Goal: Communication & Community: Answer question/provide support

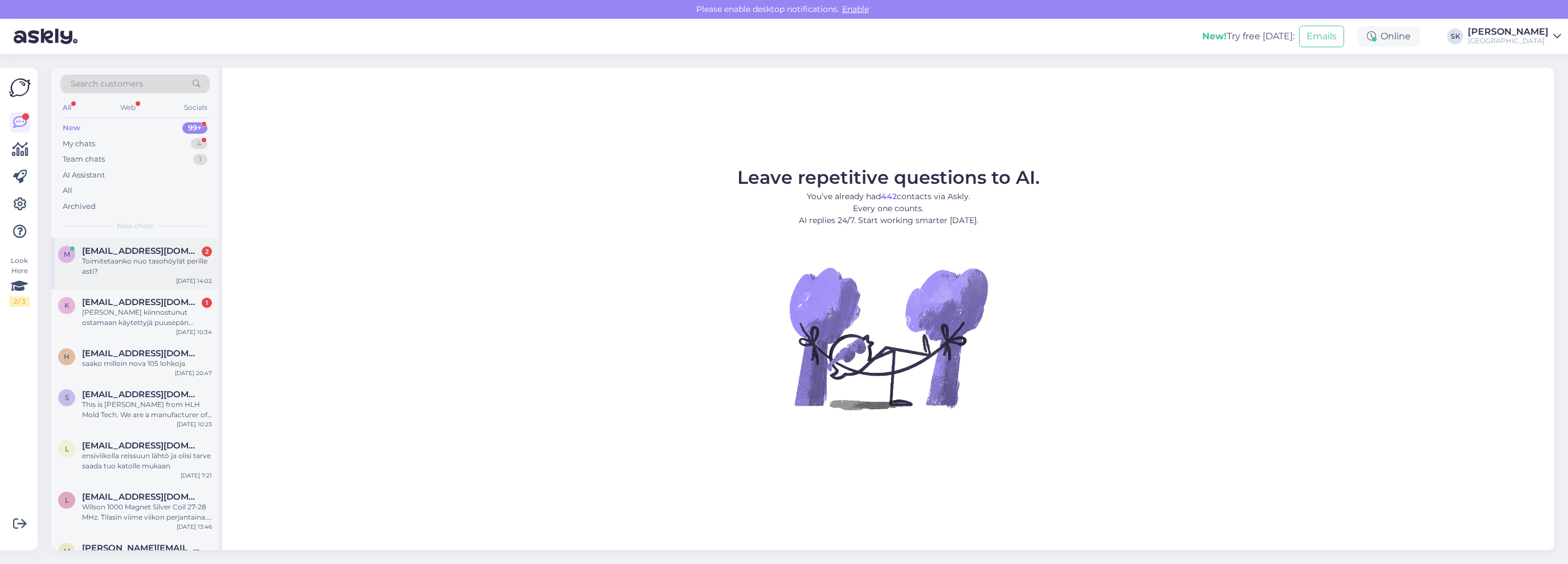
click at [131, 256] on div "Toimitetaanko nuo tasohöylät perille asti?" at bounding box center [147, 266] width 130 height 20
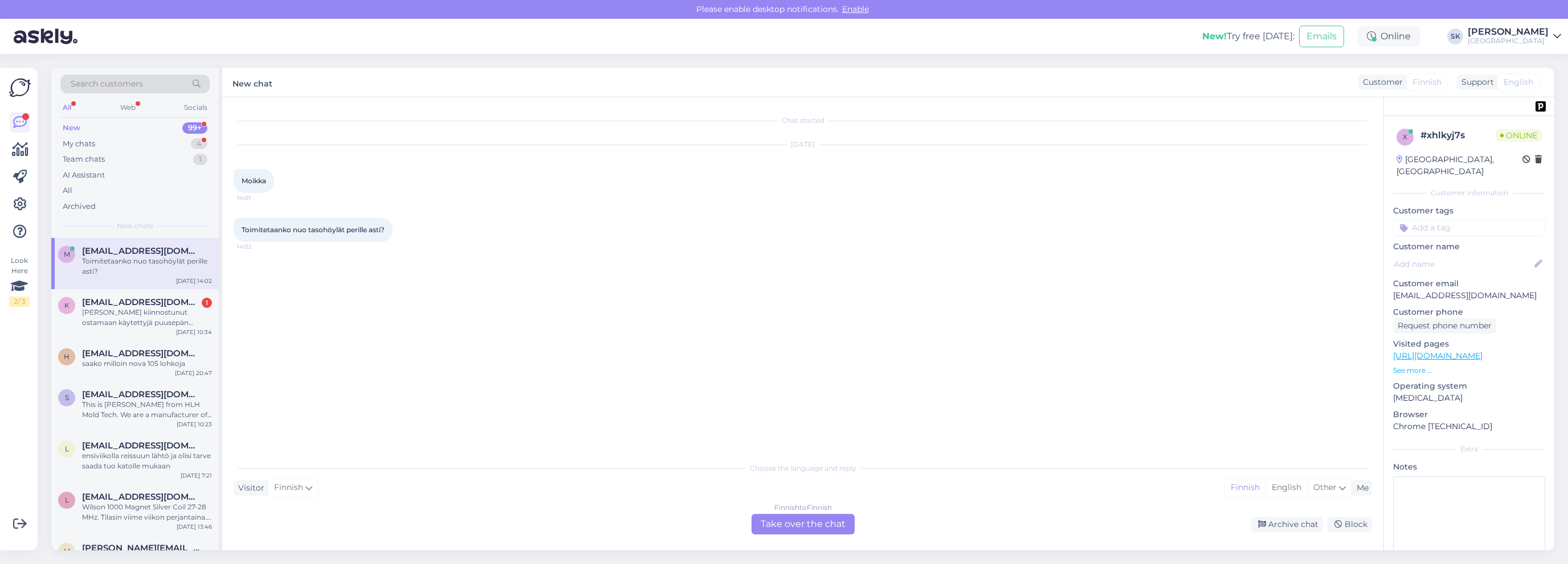
click at [1474, 351] on link "[URL][DOMAIN_NAME]" at bounding box center [1438, 356] width 90 height 10
click at [805, 522] on div "Finnish to Finnish Take over the chat" at bounding box center [803, 524] width 103 height 20
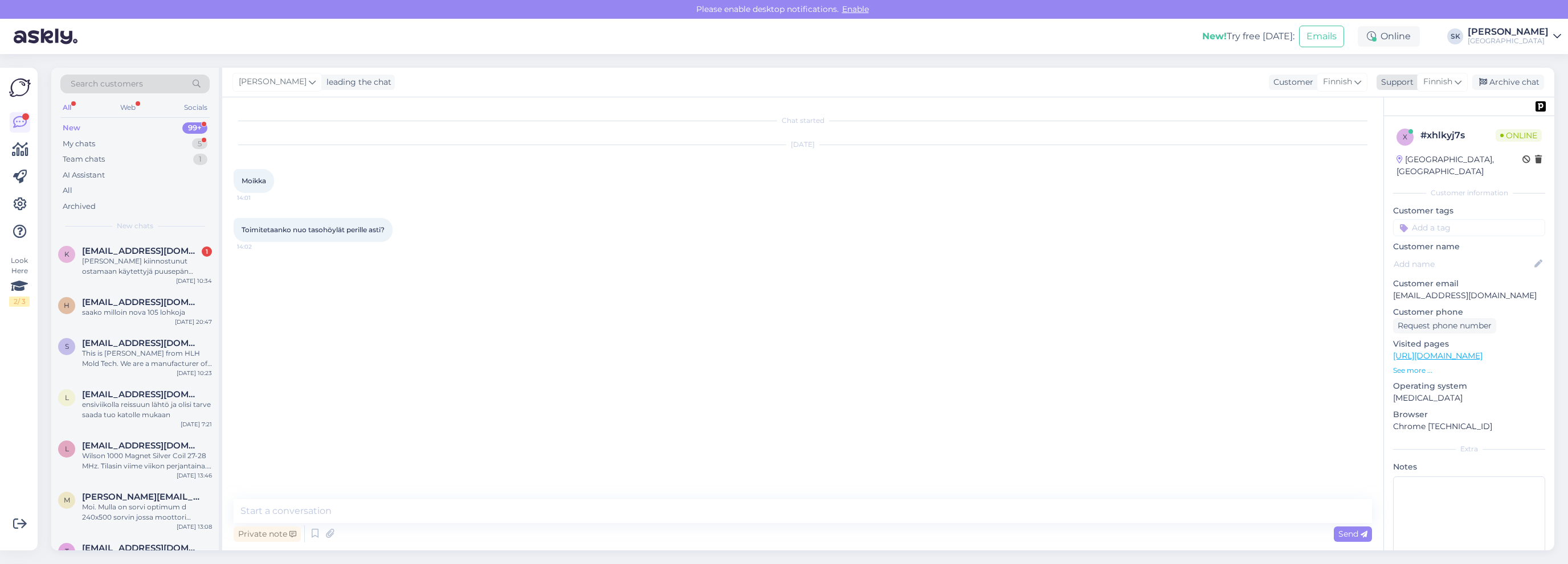
click at [1430, 81] on span "Finnish" at bounding box center [1438, 82] width 29 height 12
type input "f"
click at [1398, 133] on link "Finnish" at bounding box center [1422, 132] width 125 height 18
click at [470, 513] on textarea at bounding box center [803, 511] width 1138 height 24
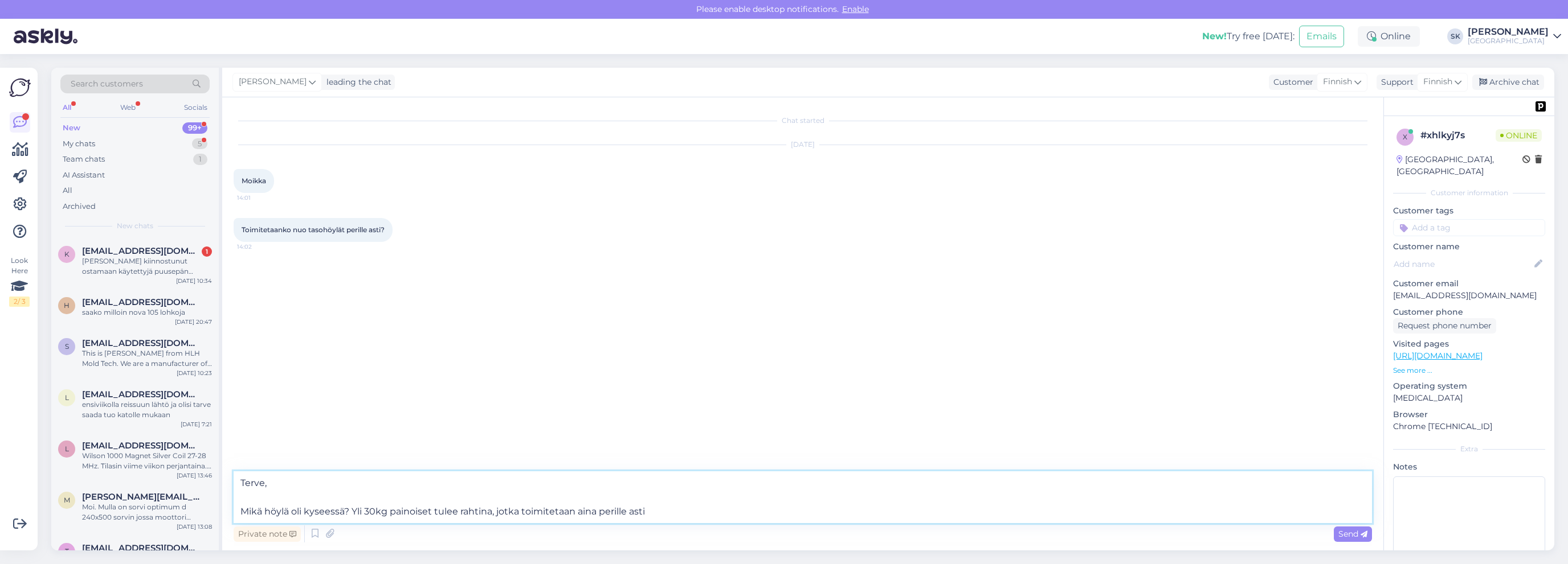
type textarea "Terve, Mikä höylä oli kyseessä? Yli 30kg painoiset tulee rahtina, jotka toimite…"
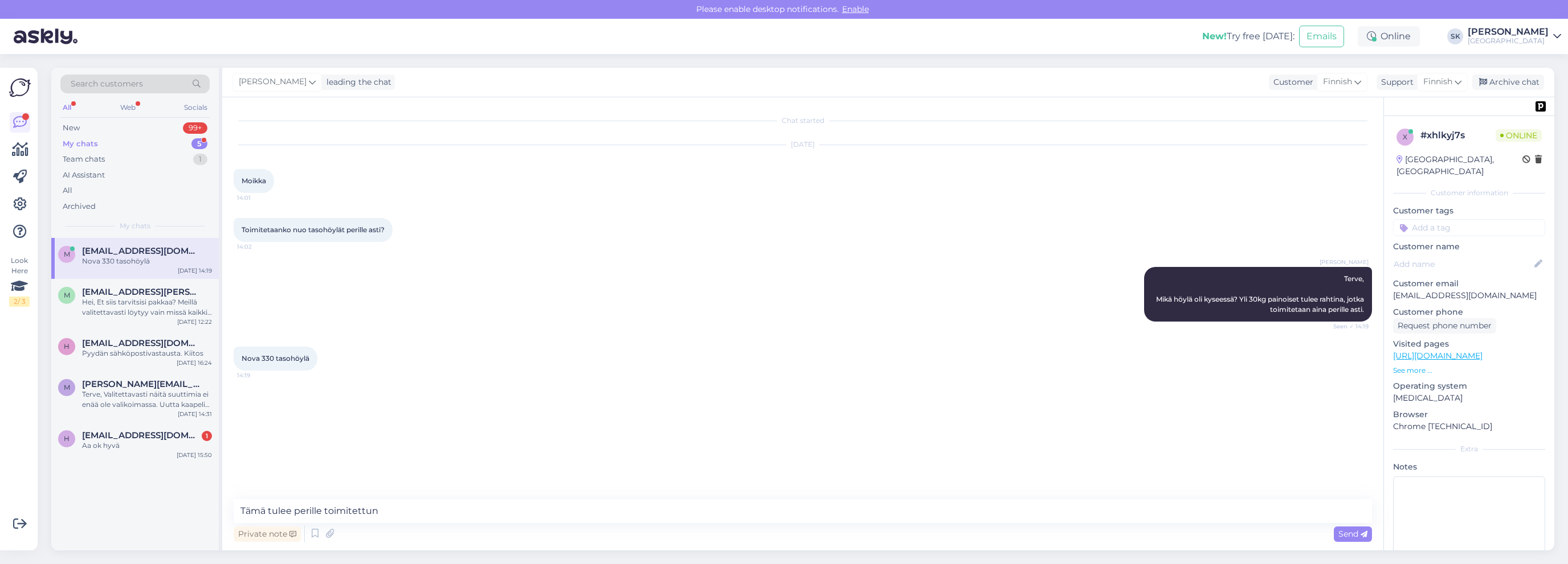
type textarea "Tämä tulee perille toimitettuna"
